Goal: Transaction & Acquisition: Obtain resource

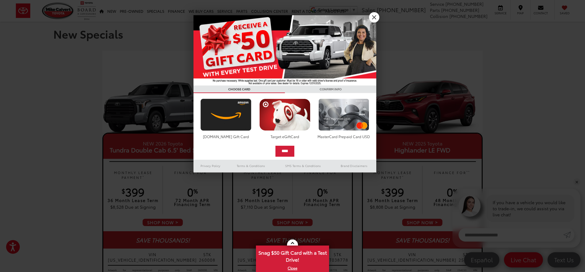
click at [374, 17] on link "X" at bounding box center [374, 17] width 10 height 10
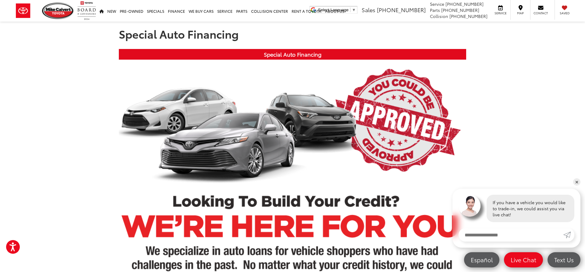
click at [57, 12] on img at bounding box center [58, 10] width 32 height 17
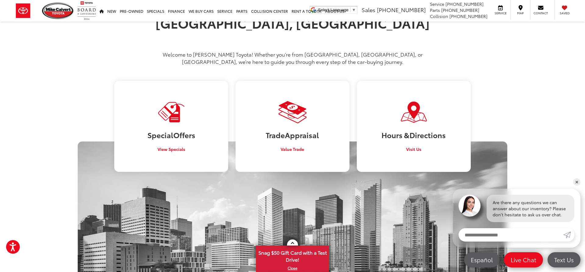
scroll to position [348, 0]
click at [171, 131] on link "Special Offers View Specials" at bounding box center [171, 126] width 114 height 91
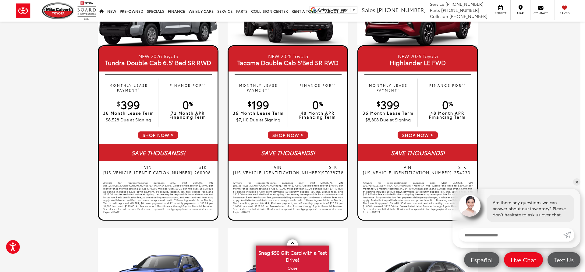
scroll to position [0, 5]
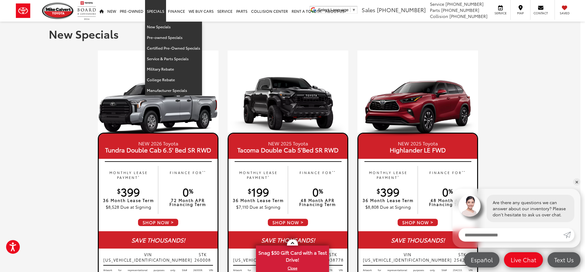
click at [152, 11] on link "Specials" at bounding box center [155, 11] width 21 height 22
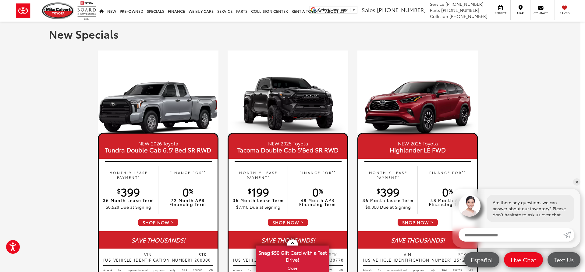
click at [356, 8] on span "▼" at bounding box center [354, 10] width 4 height 5
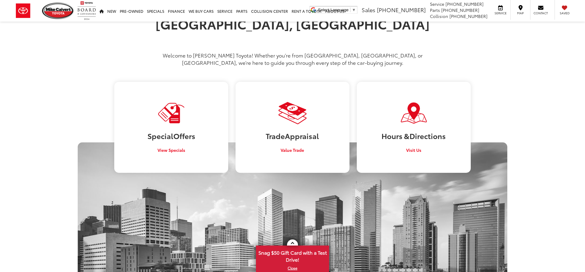
scroll to position [405, 0]
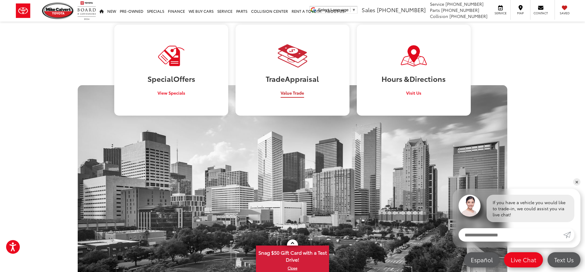
click at [320, 74] on link "Trade Appraisal Value Trade" at bounding box center [292, 70] width 114 height 91
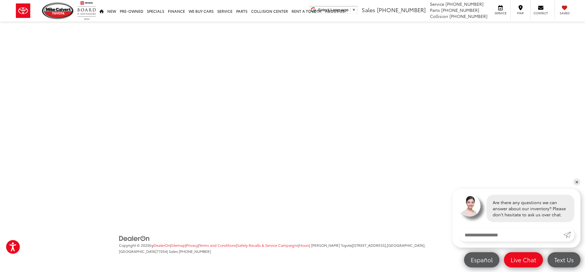
scroll to position [187, 0]
